Goal: Information Seeking & Learning: Check status

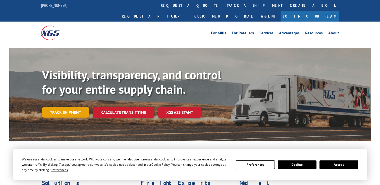
click at [64, 107] on link "Track shipment" at bounding box center [65, 112] width 47 height 11
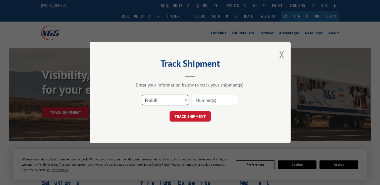
click at [152, 102] on select "Select category... Probill BOL PO" at bounding box center [165, 100] width 46 height 11
select select "bol"
click at [142, 95] on select "Select category... Probill BOL PO" at bounding box center [165, 100] width 46 height 11
click at [211, 99] on input at bounding box center [215, 100] width 46 height 11
paste input "1703582663"
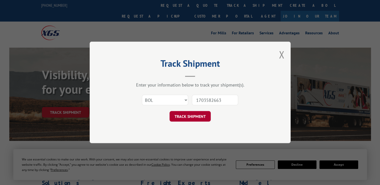
type input "1703582663"
click at [198, 112] on button "TRACK SHIPMENT" at bounding box center [190, 117] width 41 height 11
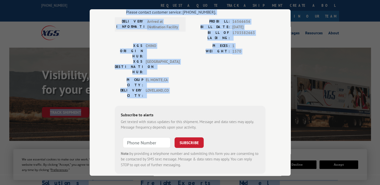
scroll to position [49, 0]
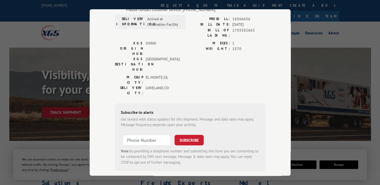
click at [218, 135] on div "Subscribe to alerts Get texted with status updates for this shipment. Message a…" at bounding box center [190, 137] width 151 height 68
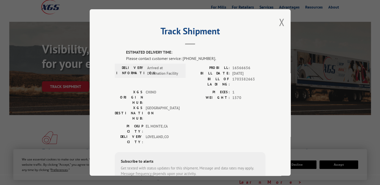
scroll to position [25, 0]
click at [332, 113] on div "Track Shipment ESTIMATED DELIVERY TIME: Please contact customer service: [PHONE…" at bounding box center [190, 92] width 380 height 185
click at [280, 24] on button "Close modal" at bounding box center [282, 22] width 6 height 13
